Goal: Task Accomplishment & Management: Use online tool/utility

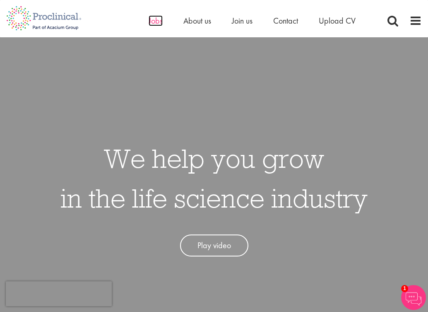
click at [155, 19] on span "Jobs" at bounding box center [156, 20] width 14 height 11
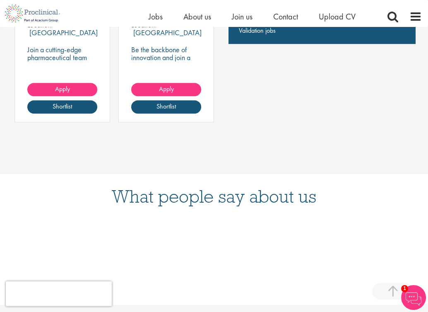
scroll to position [580, 0]
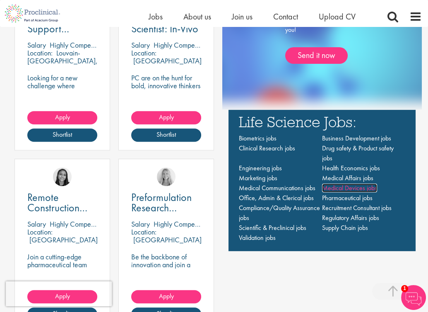
click at [371, 186] on span "Medical Devices jobs" at bounding box center [349, 187] width 55 height 9
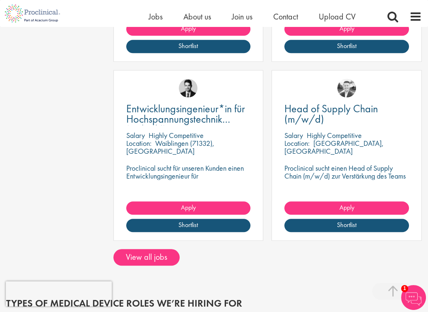
scroll to position [1118, 0]
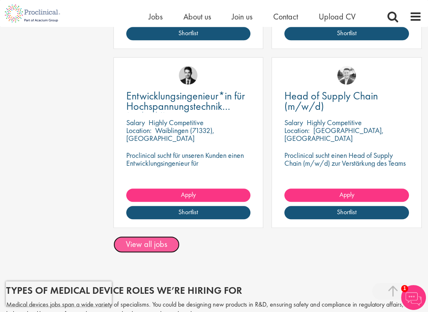
click at [124, 239] on link "View all jobs" at bounding box center [146, 244] width 66 height 17
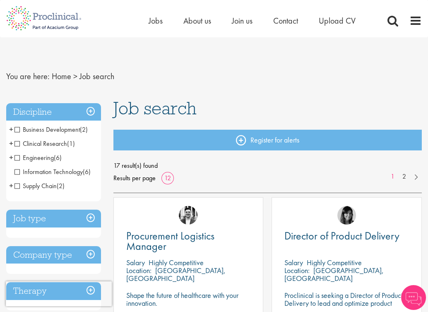
click at [89, 113] on h3 "Discipline" at bounding box center [53, 112] width 95 height 18
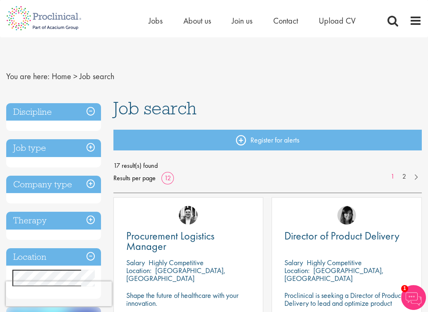
click at [89, 113] on h3 "Discipline" at bounding box center [53, 112] width 95 height 18
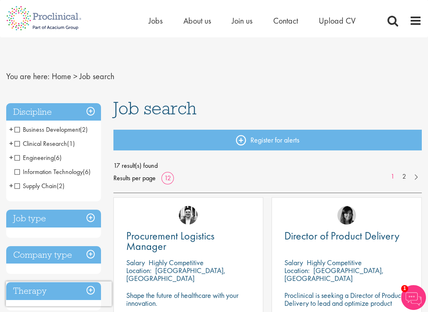
click at [14, 129] on span "Business Development" at bounding box center [46, 129] width 65 height 9
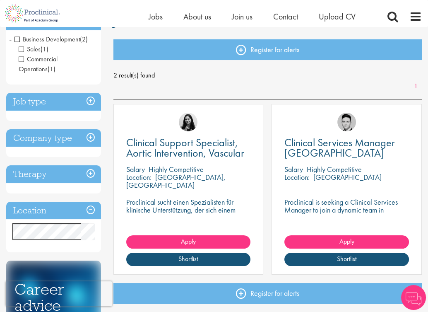
scroll to position [124, 0]
